Goal: Transaction & Acquisition: Book appointment/travel/reservation

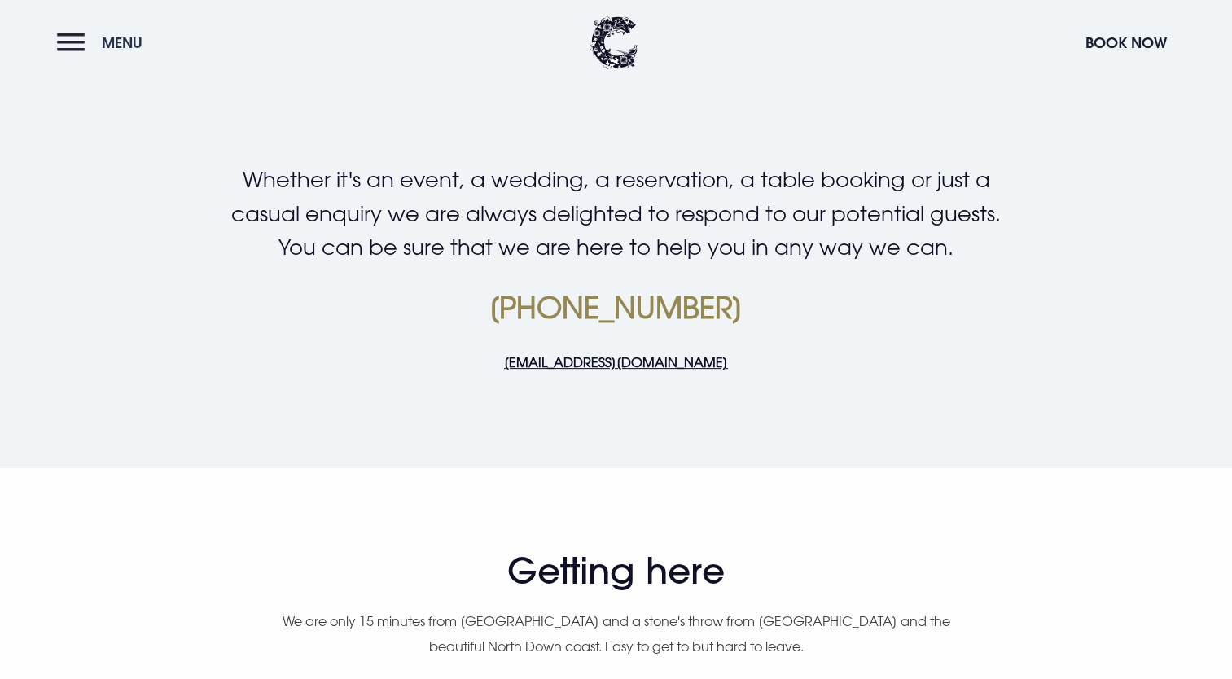
click at [64, 31] on button "Menu" at bounding box center [104, 42] width 94 height 35
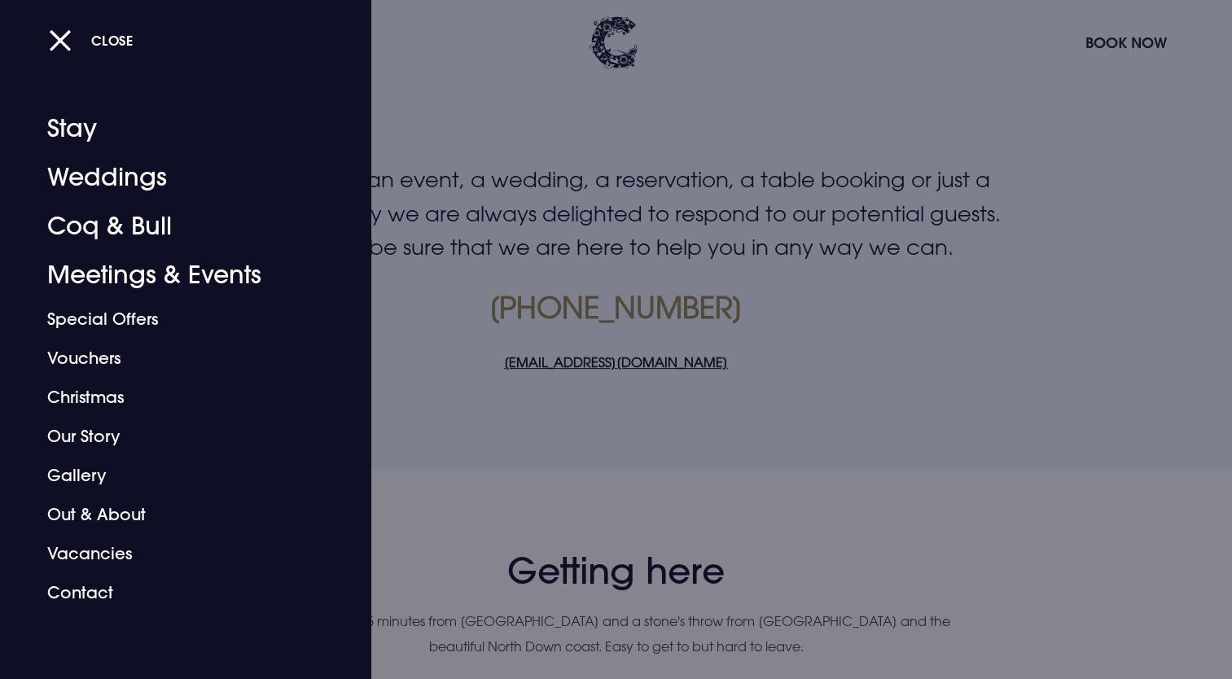
click at [1121, 47] on div "Close" at bounding box center [634, 40] width 1170 height 34
click at [137, 45] on div "Close" at bounding box center [634, 40] width 1170 height 34
click at [1096, 36] on div "Close" at bounding box center [634, 40] width 1170 height 34
click at [65, 41] on button "Close" at bounding box center [91, 40] width 85 height 33
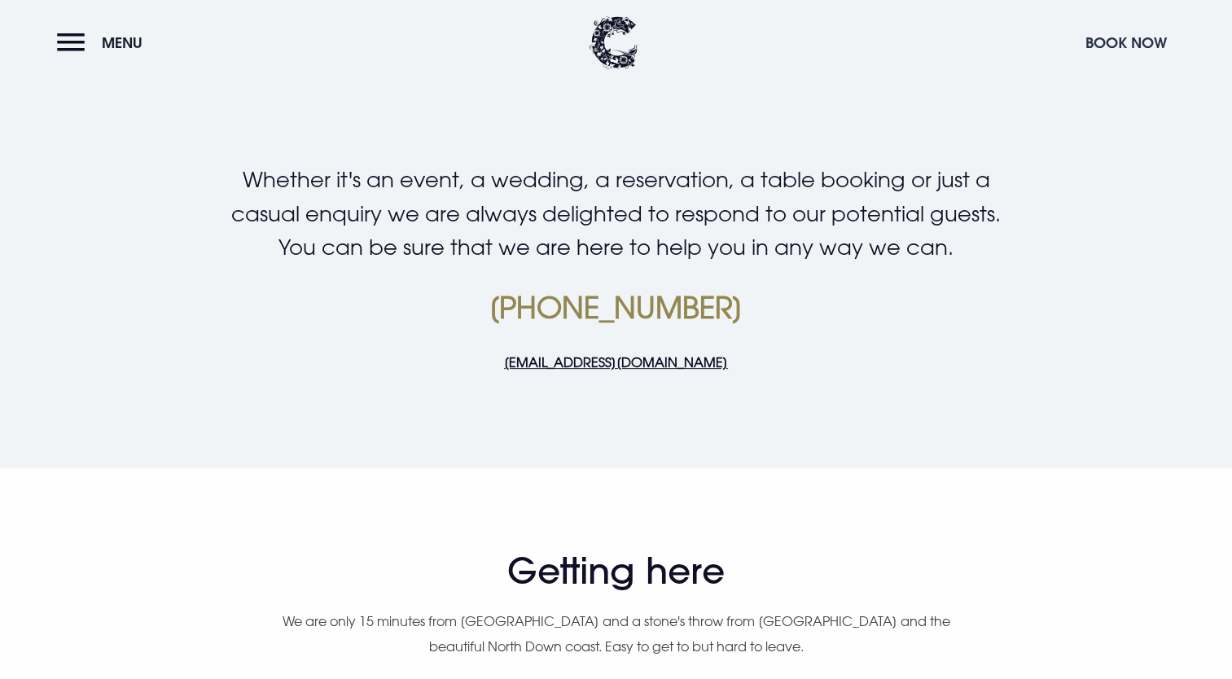
click at [1103, 37] on button "Book Now" at bounding box center [1126, 42] width 98 height 35
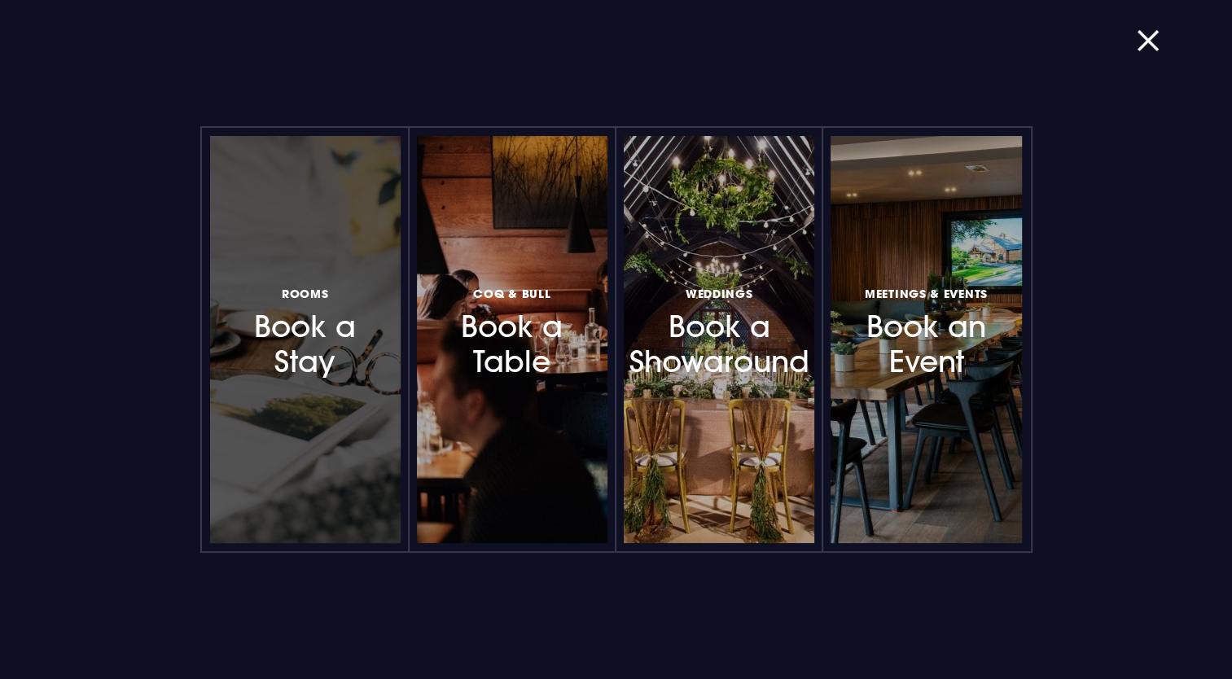
click at [319, 328] on h3 "Rooms Book a Stay" at bounding box center [306, 331] width 142 height 97
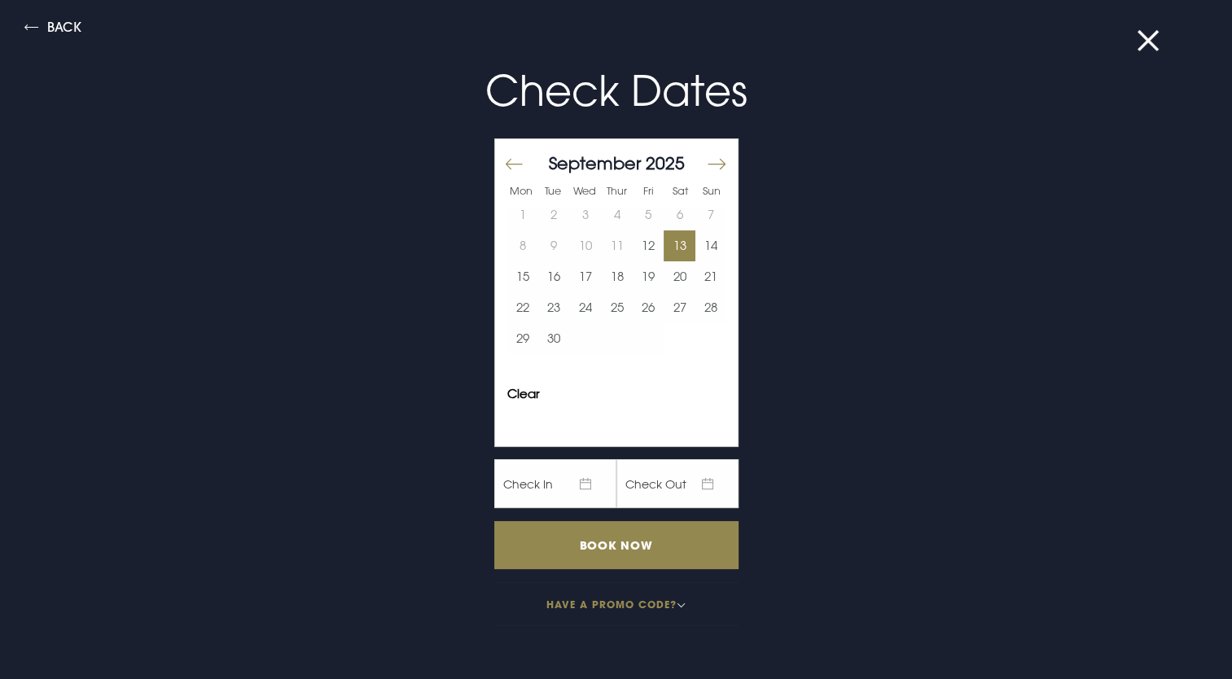
click at [668, 246] on button "13" at bounding box center [680, 245] width 32 height 31
click at [704, 238] on button "14" at bounding box center [711, 245] width 32 height 31
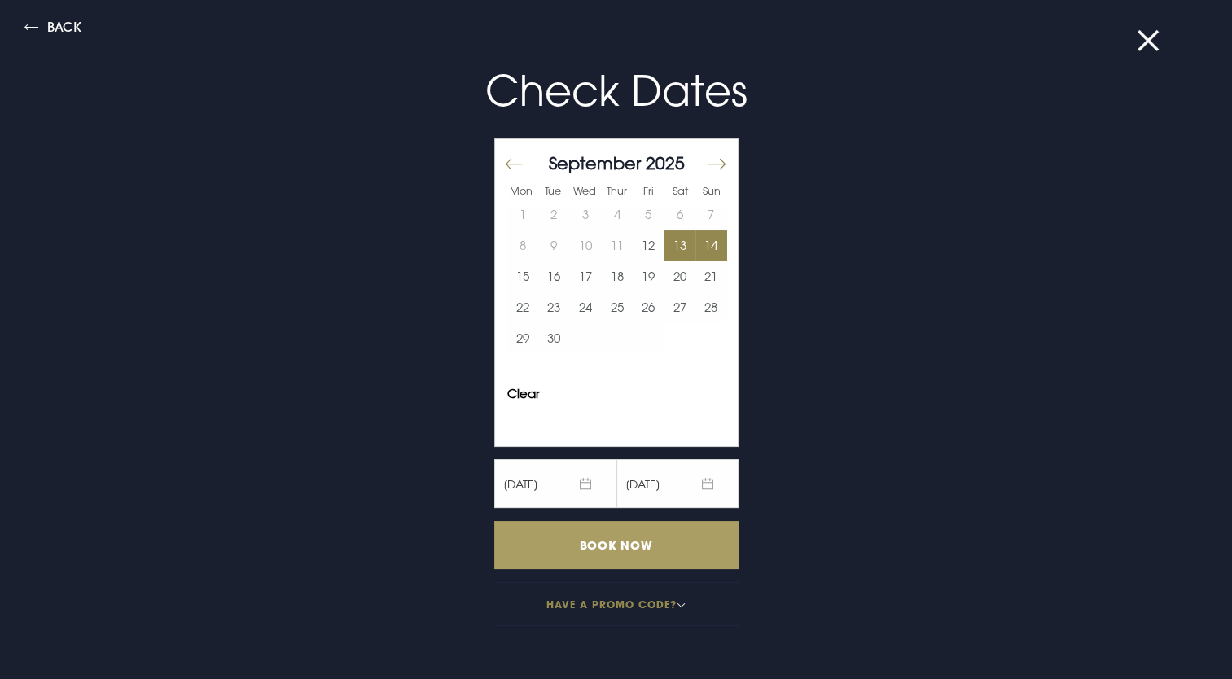
click at [590, 539] on input "Book Now" at bounding box center [616, 545] width 244 height 48
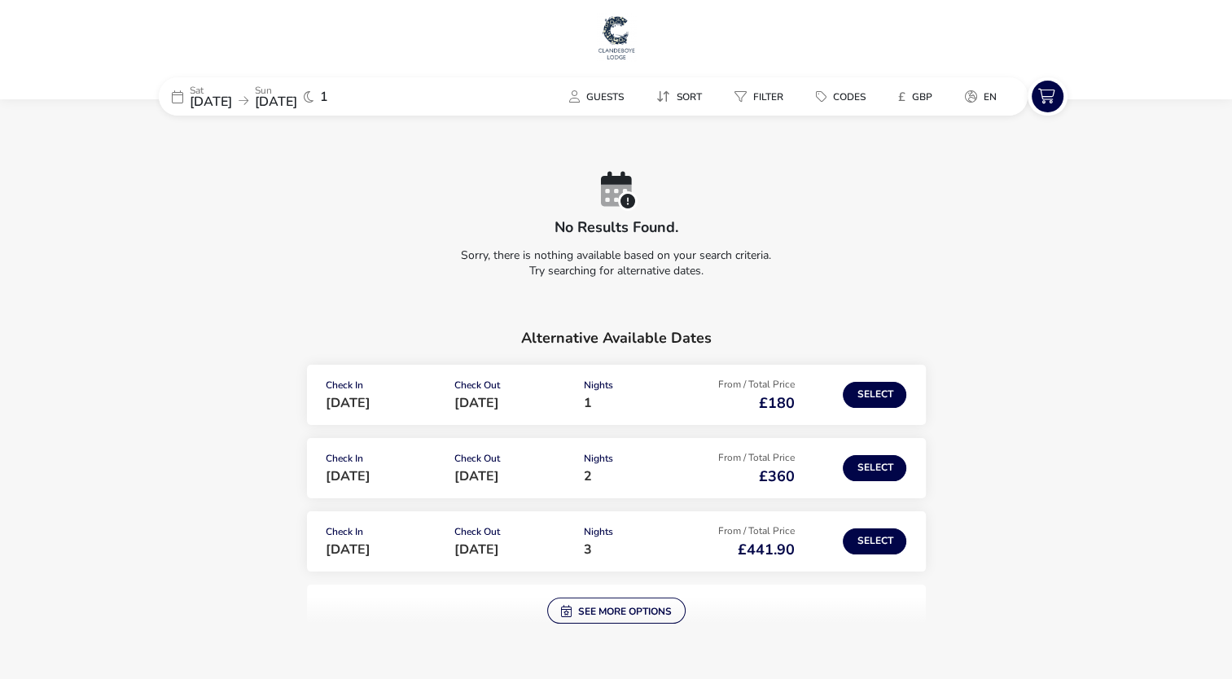
click at [609, 37] on img at bounding box center [616, 37] width 41 height 49
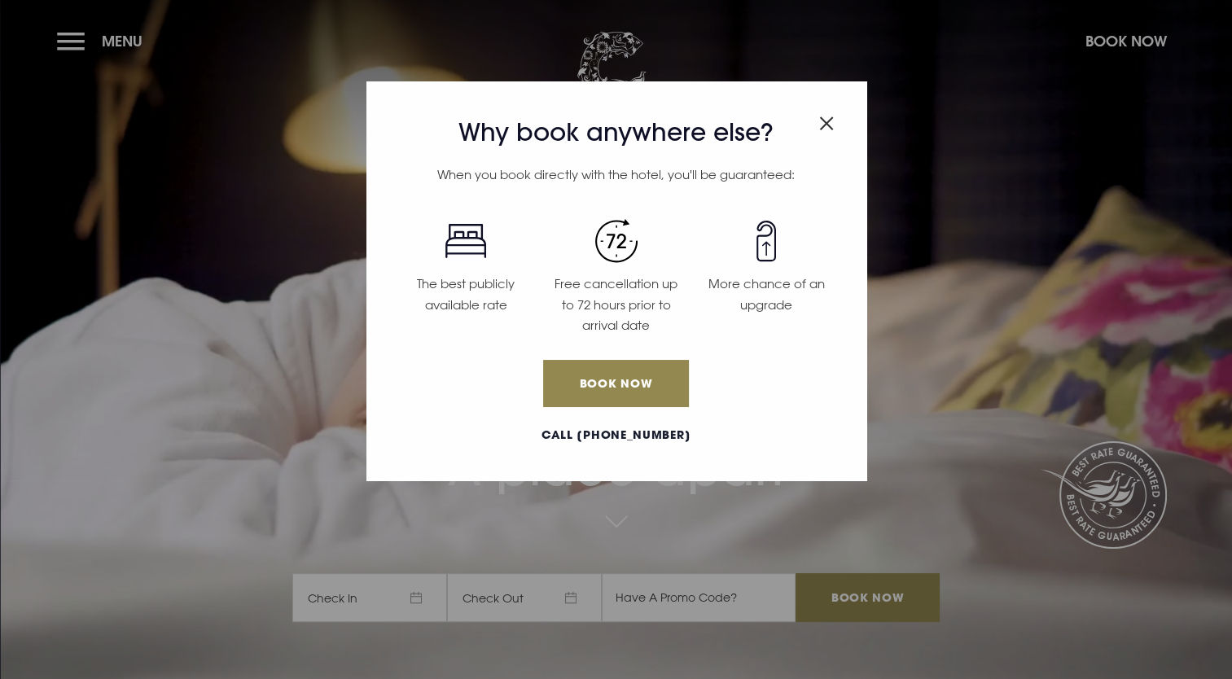
click at [62, 37] on div "Why book anywhere else? When you book directly with the hotel, you'll be guaran…" at bounding box center [616, 339] width 1232 height 679
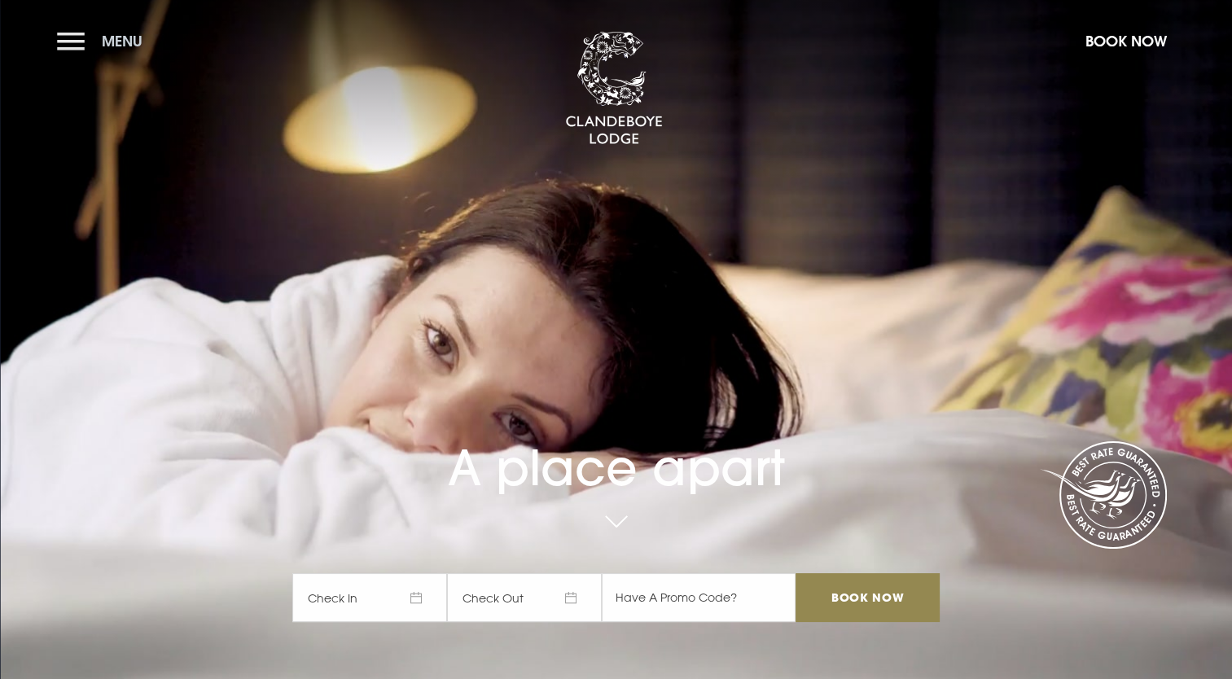
click at [69, 42] on button "Menu" at bounding box center [104, 41] width 94 height 35
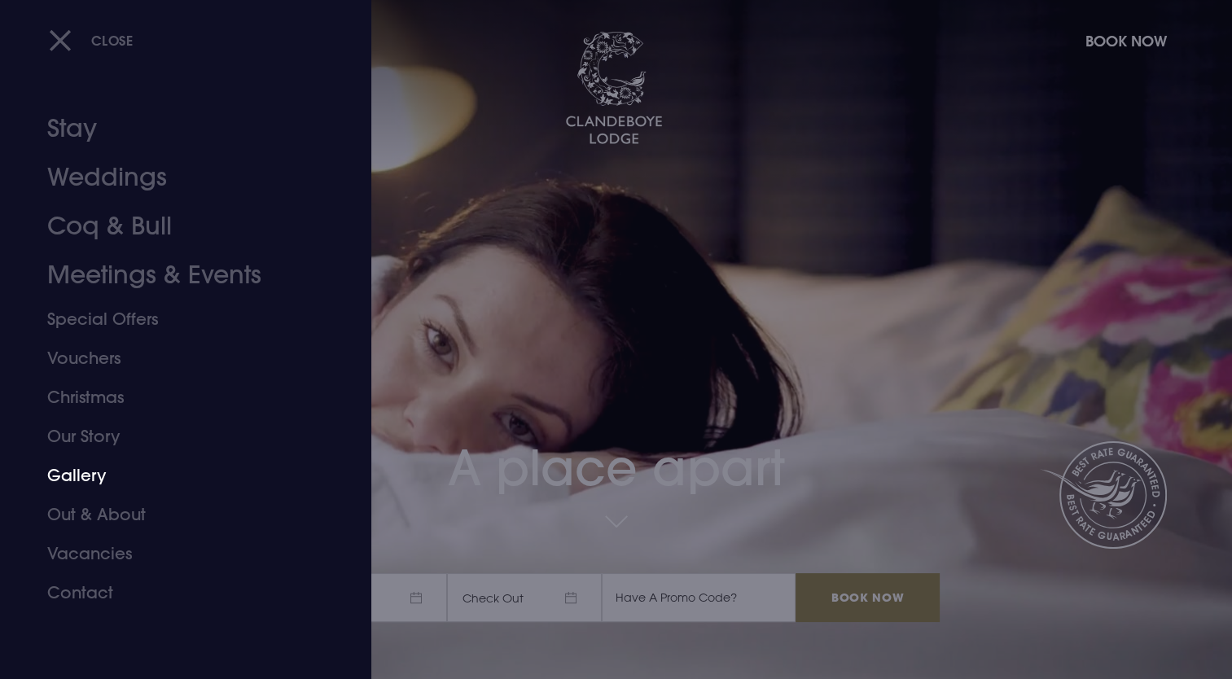
click at [81, 471] on link "Gallery" at bounding box center [175, 475] width 257 height 39
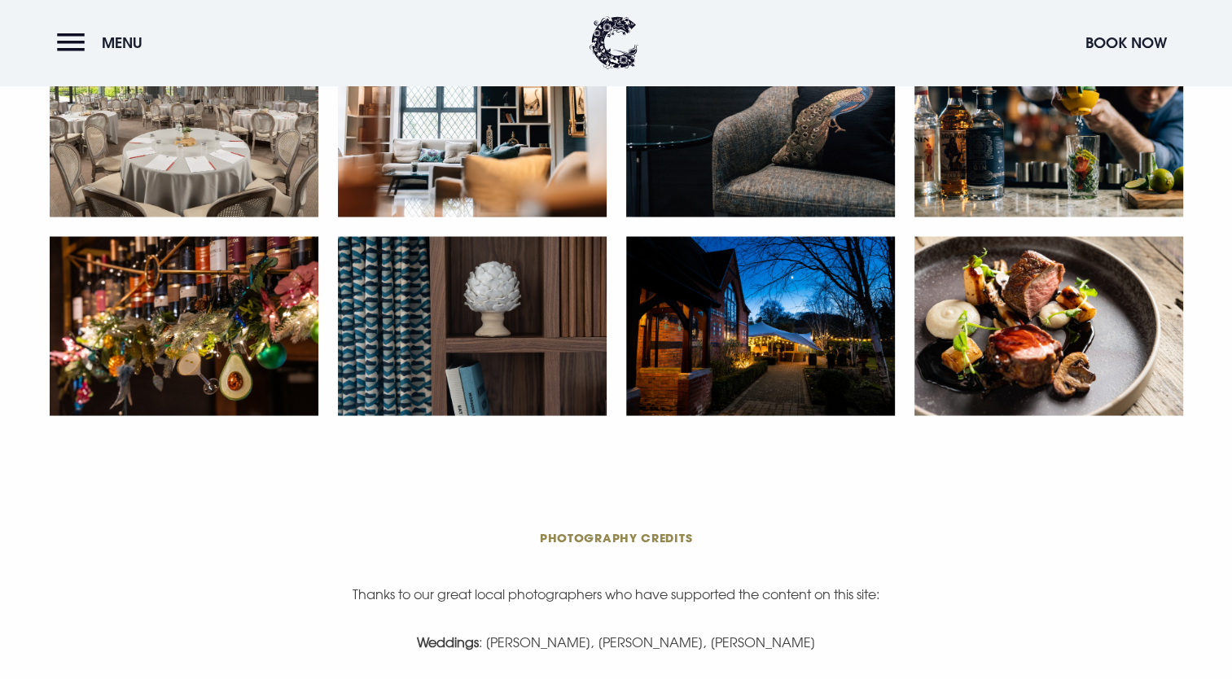
scroll to position [3176, 0]
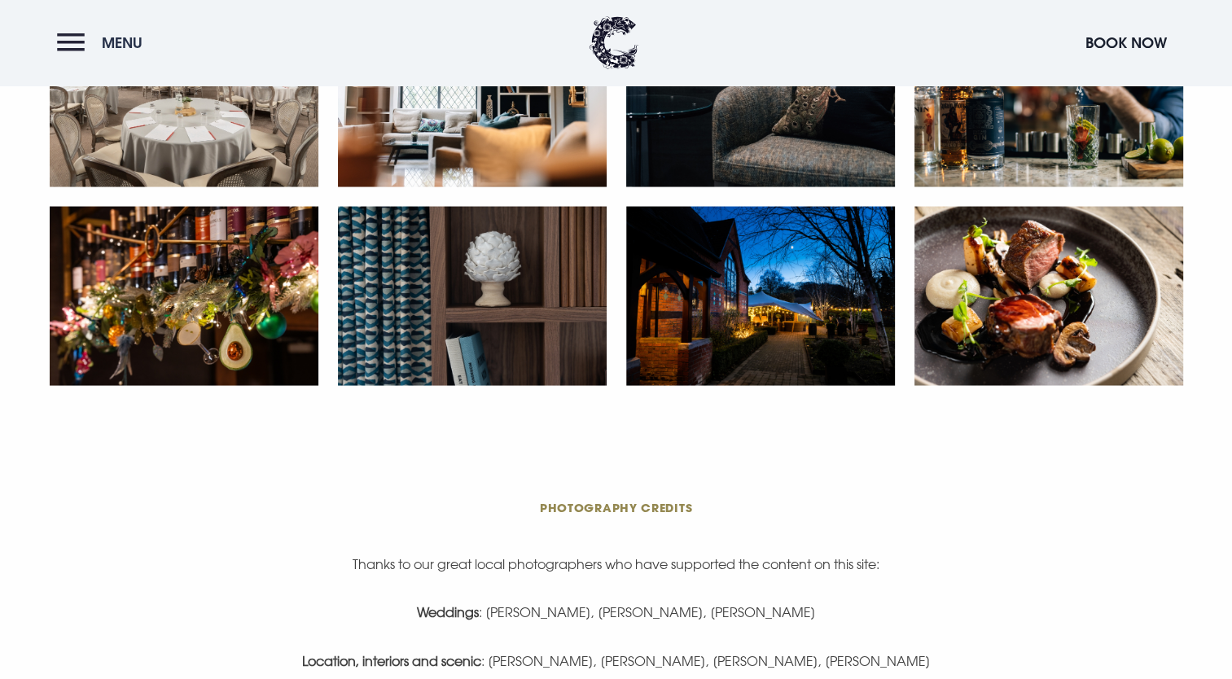
click at [71, 37] on button "Menu" at bounding box center [104, 42] width 94 height 35
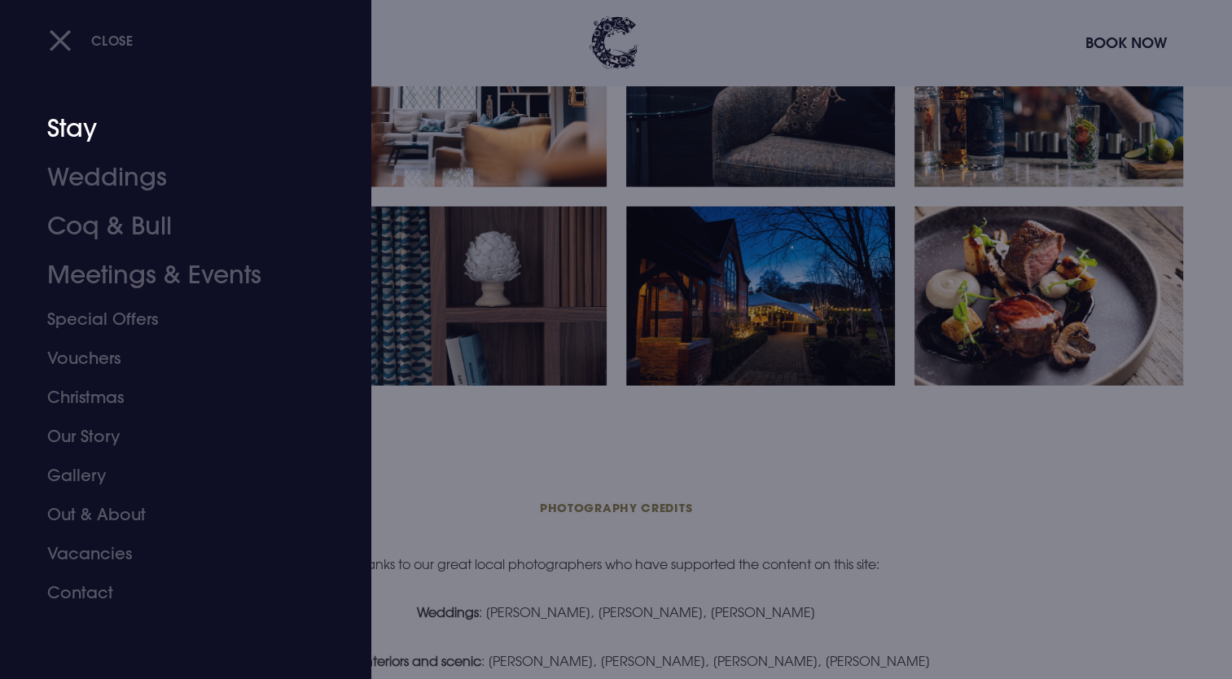
click at [75, 124] on link "Stay" at bounding box center [175, 128] width 257 height 49
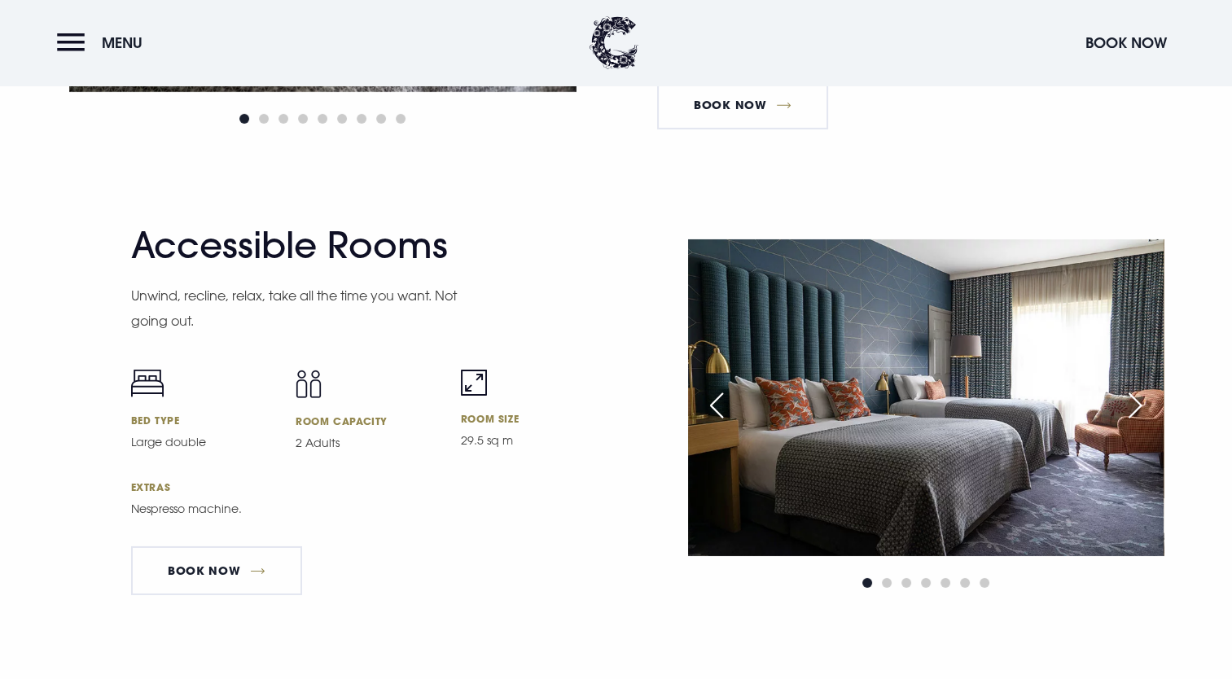
scroll to position [5130, 0]
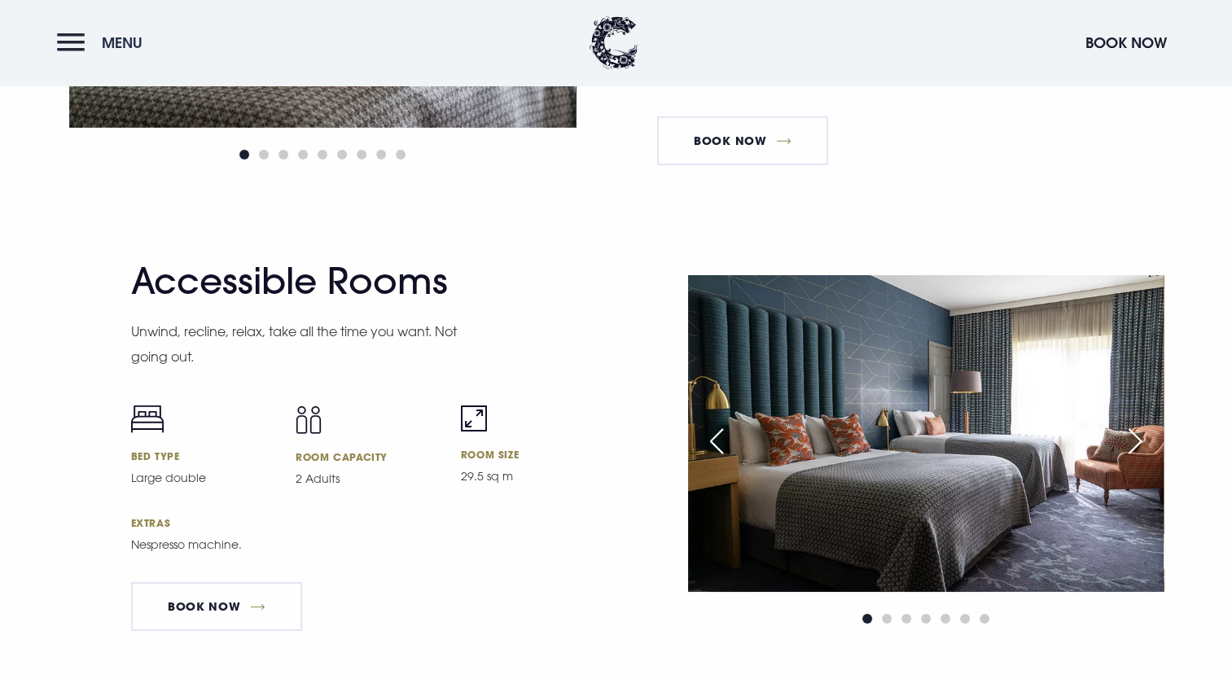
click at [90, 48] on button "Menu" at bounding box center [104, 42] width 94 height 35
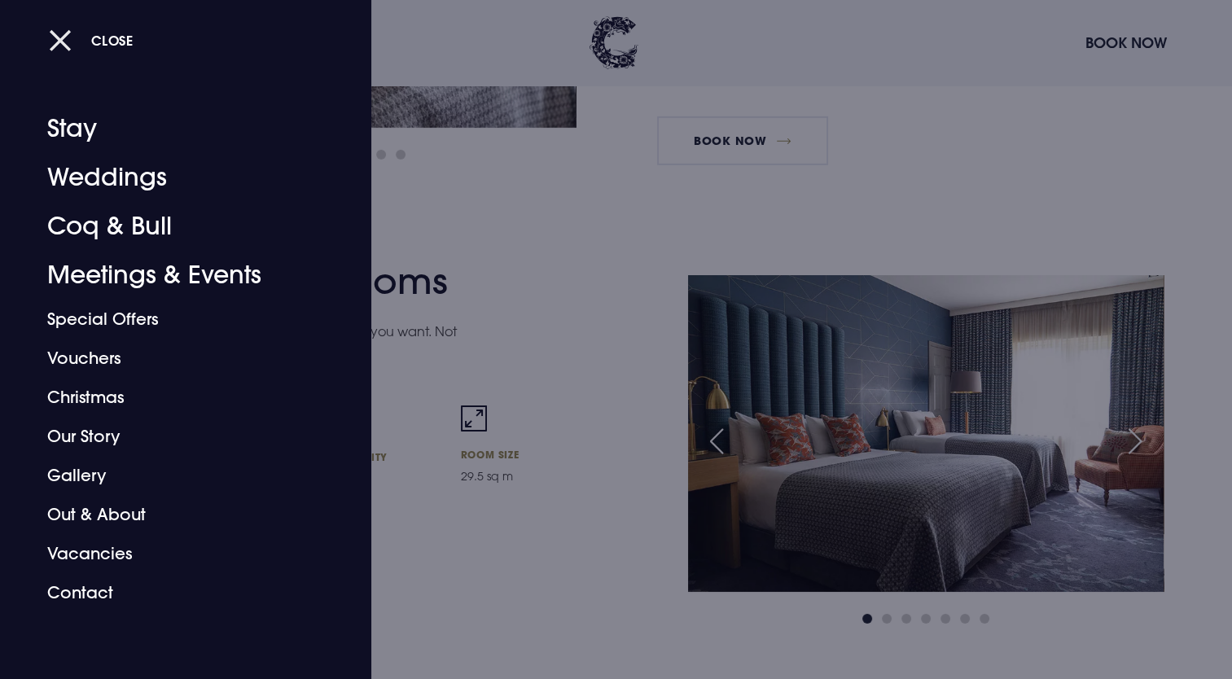
click at [110, 34] on span "Close" at bounding box center [112, 40] width 42 height 17
